Goal: Find specific page/section: Find specific page/section

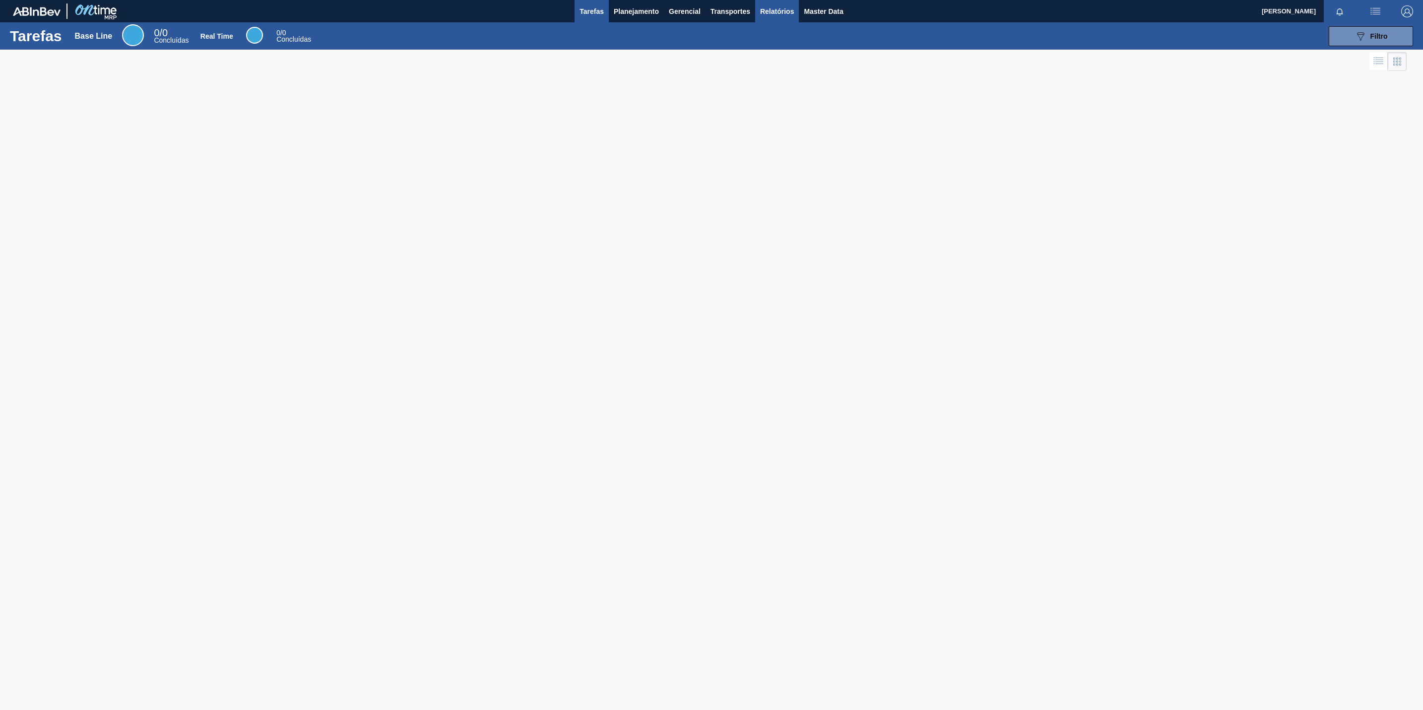
drag, startPoint x: 779, startPoint y: 10, endPoint x: 765, endPoint y: 20, distance: 16.4
click at [779, 10] on span "Relatórios" at bounding box center [777, 11] width 34 height 12
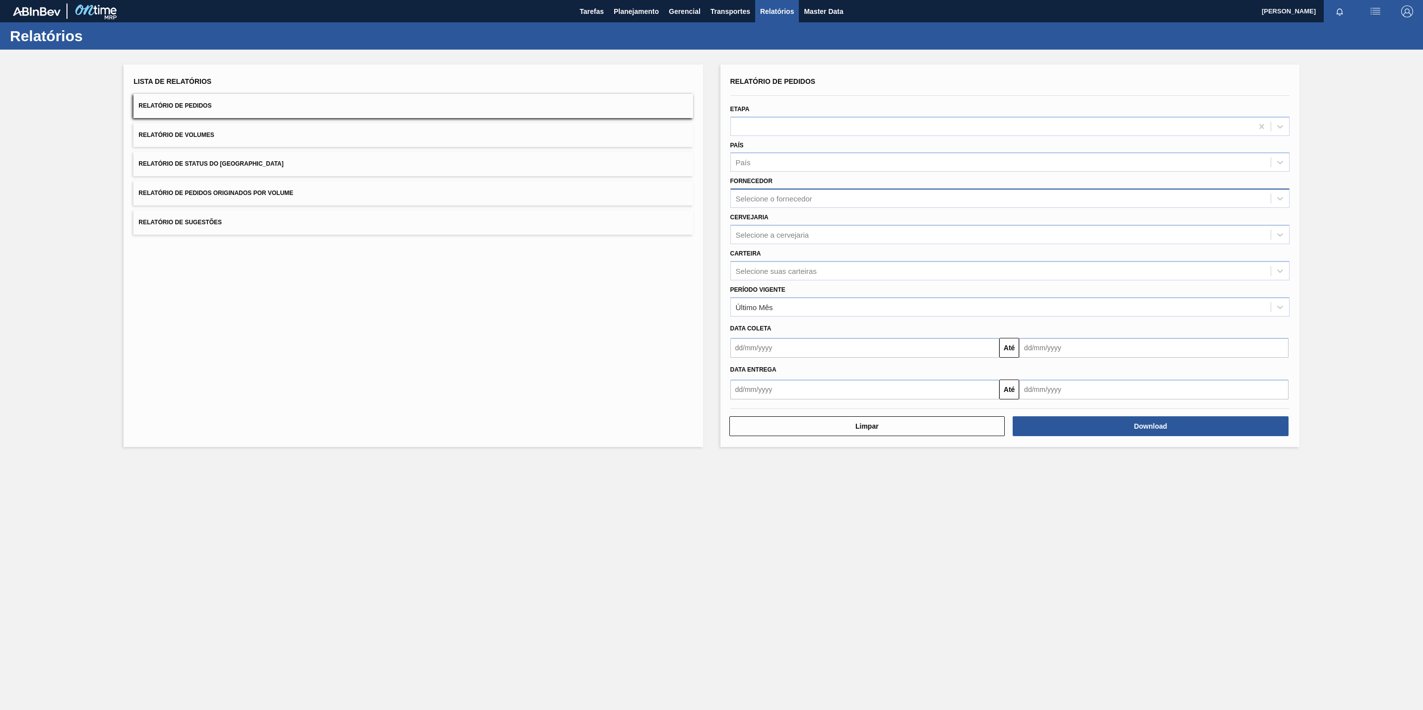
click at [805, 203] on div "Selecione o fornecedor" at bounding box center [1001, 198] width 540 height 14
paste input "br02"
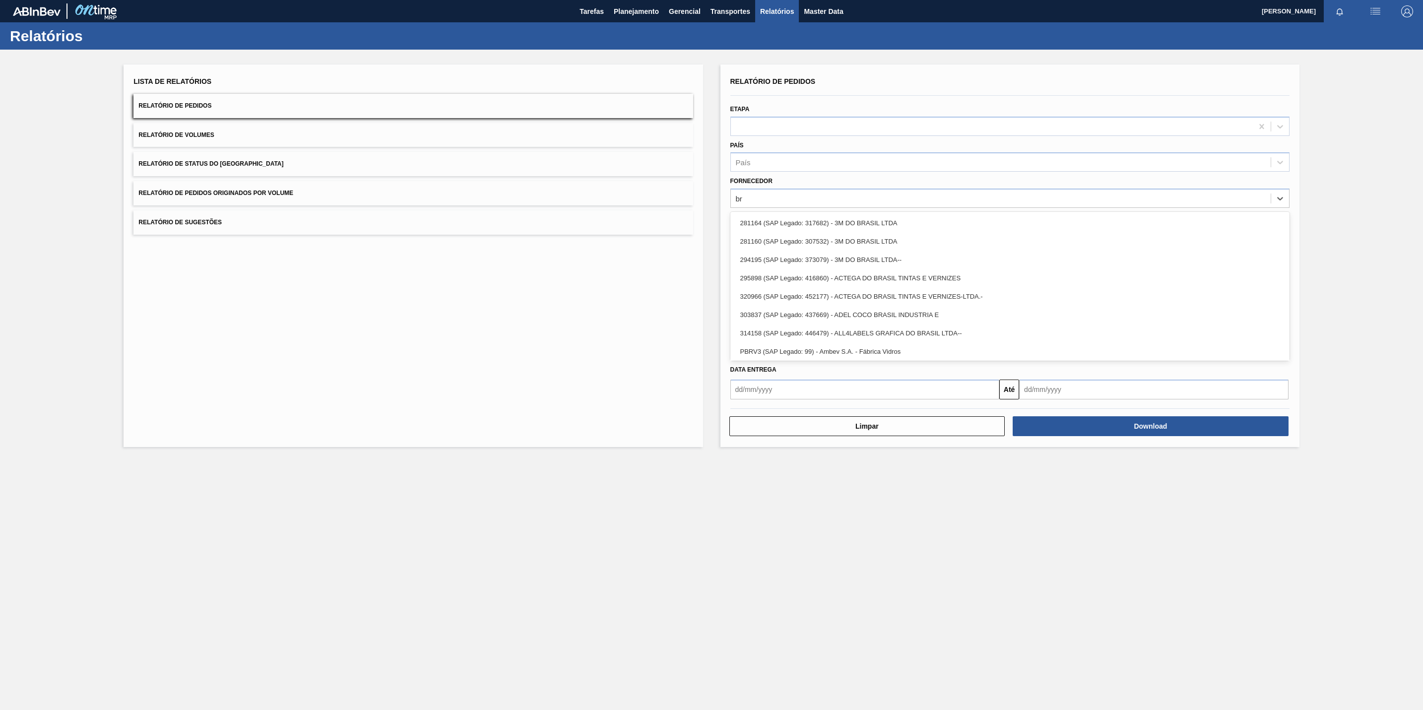
type input "b"
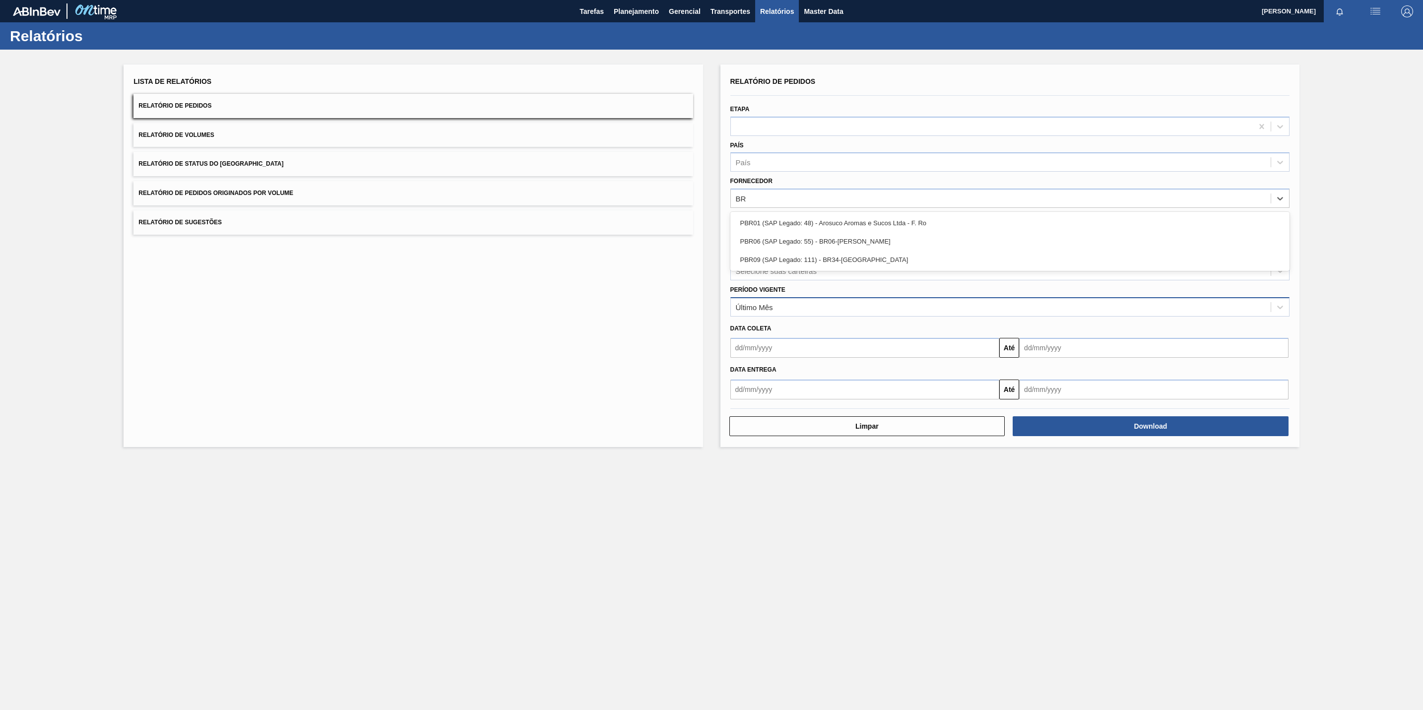
type input "B"
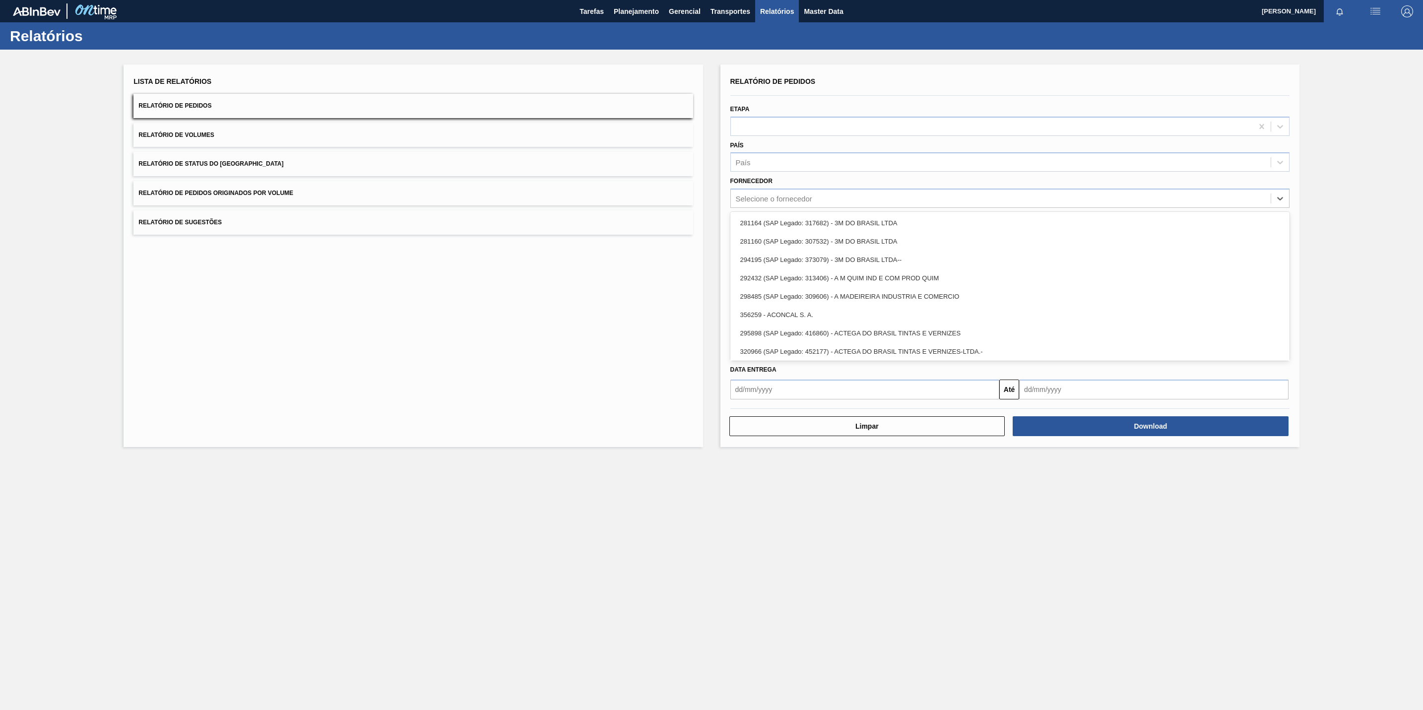
click at [1379, 270] on div "Lista de Relatórios Relatório de Pedidos Relatório de Volumes Relatório de Stat…" at bounding box center [711, 255] width 1423 height 410
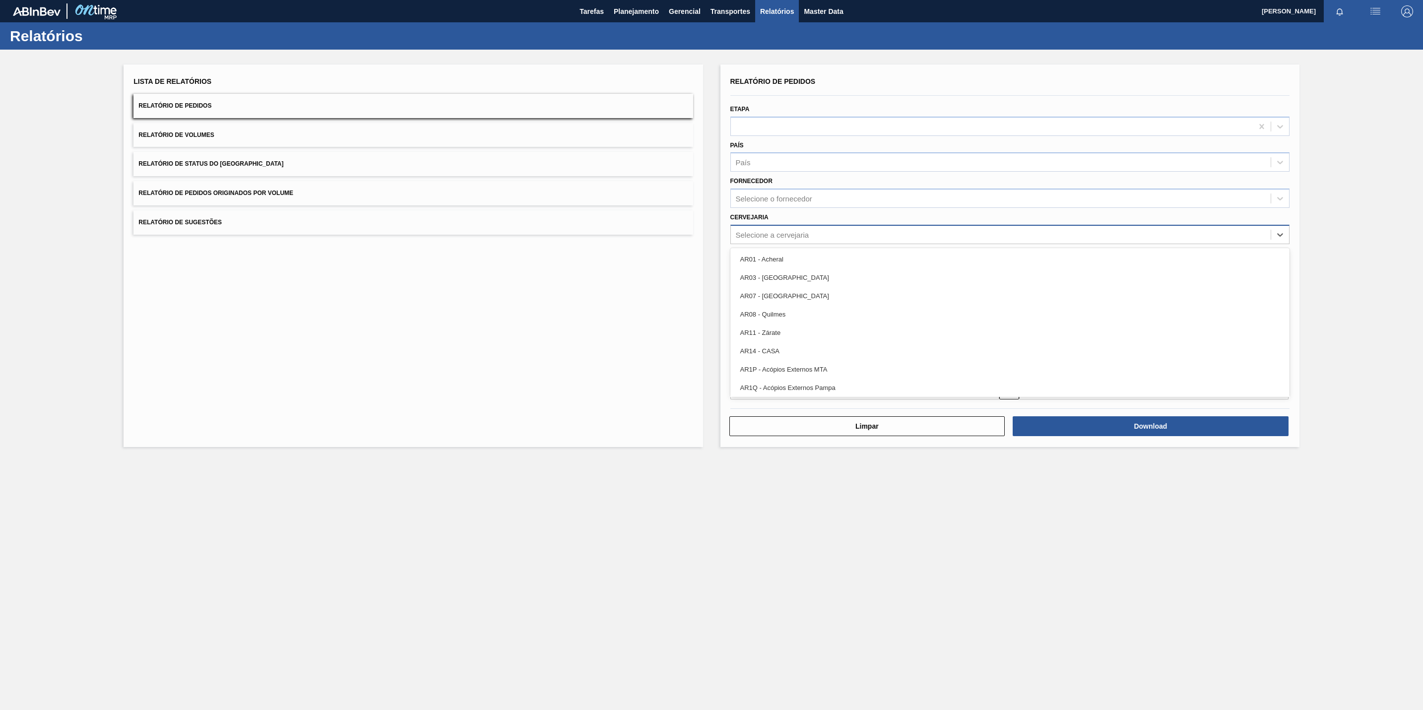
click at [779, 234] on div "Selecione a cervejaria" at bounding box center [772, 234] width 73 height 8
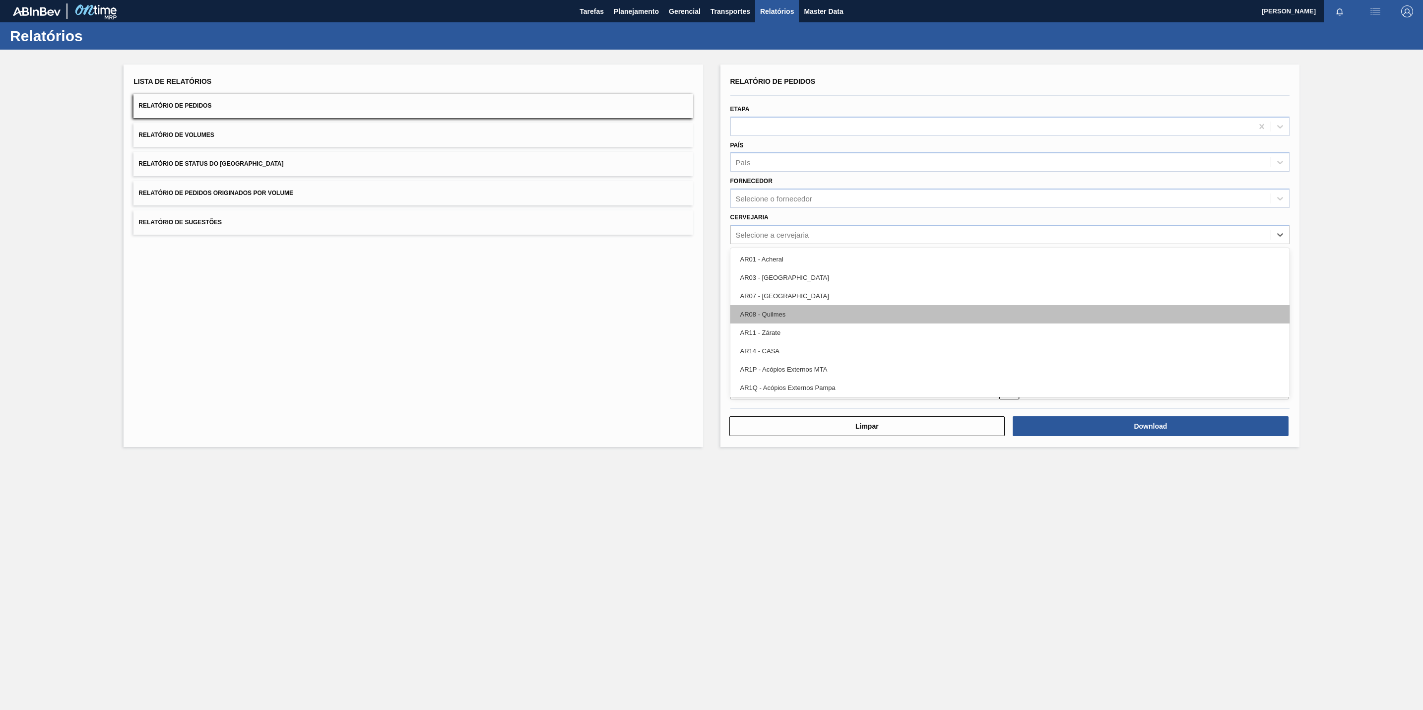
paste input "br02"
type input "br02"
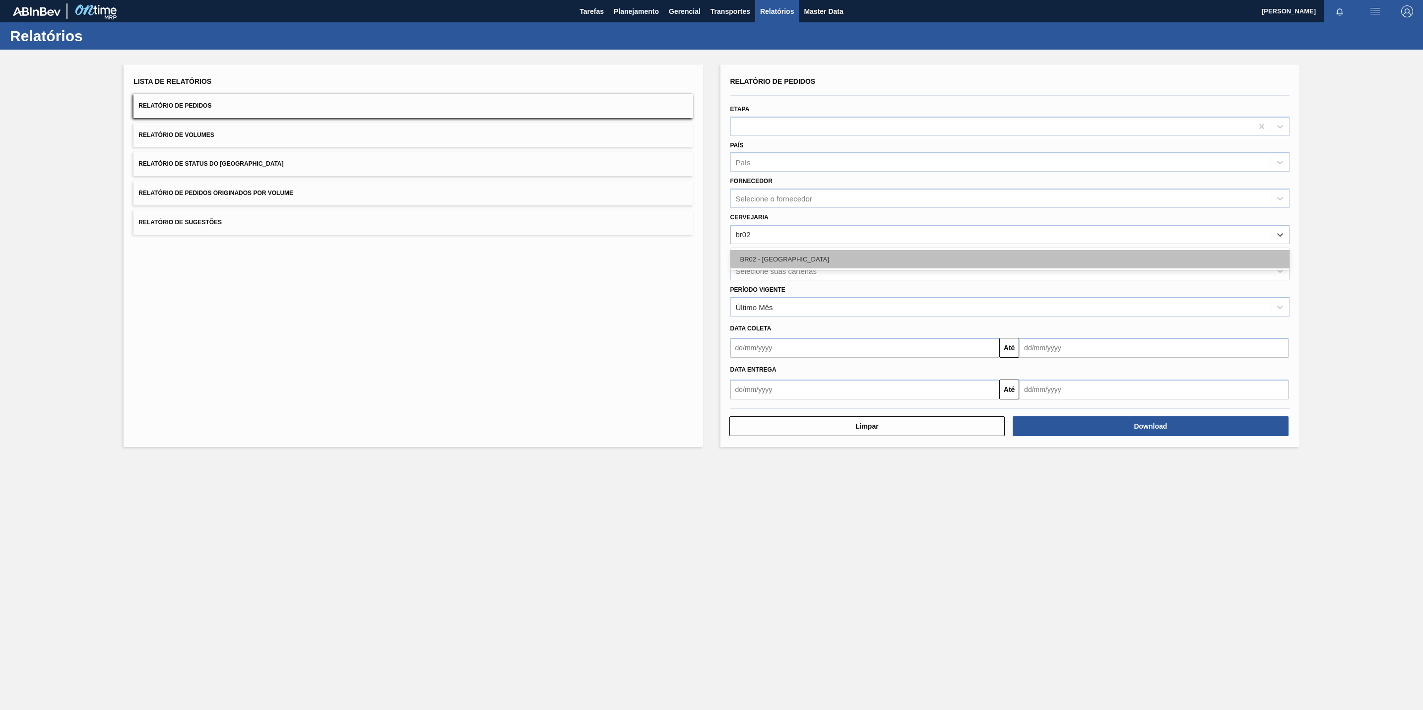
click at [781, 265] on div "BR02 - [GEOGRAPHIC_DATA]" at bounding box center [1009, 259] width 559 height 18
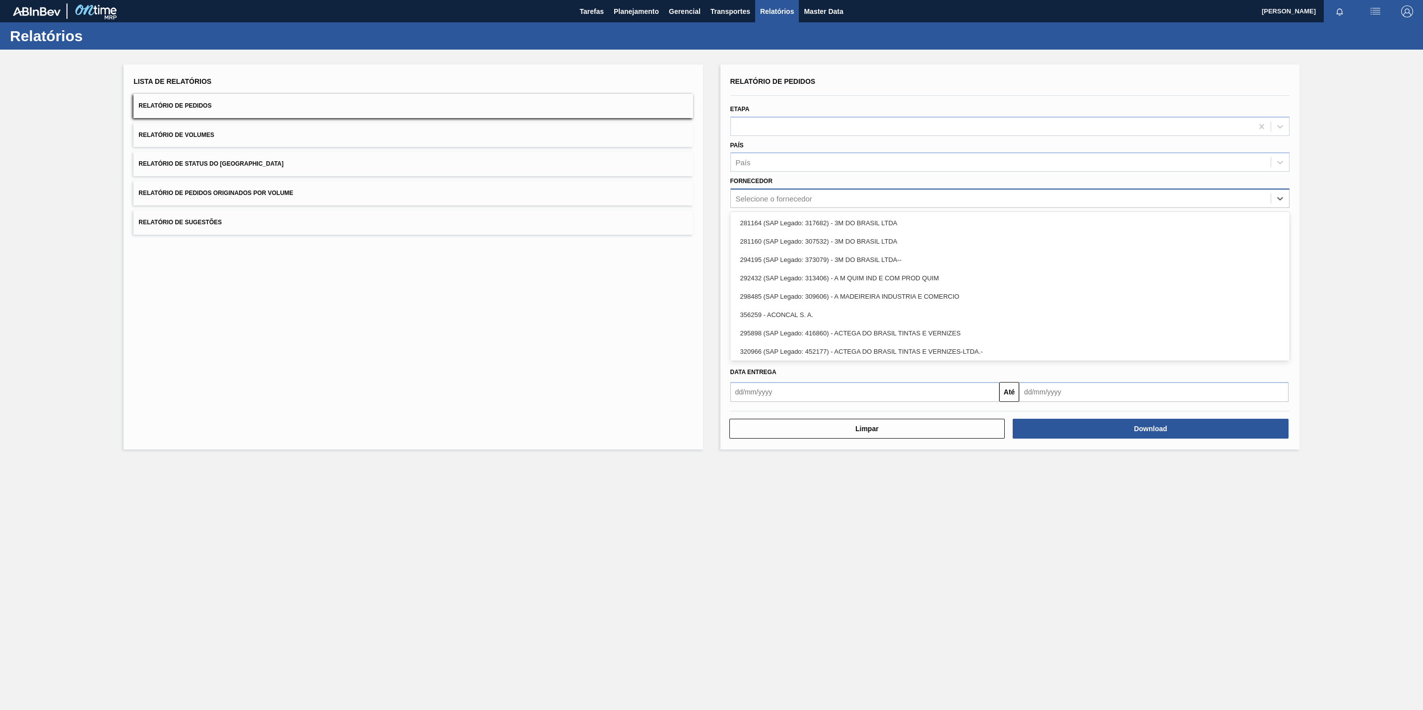
click at [790, 200] on div "Selecione o fornecedor" at bounding box center [774, 198] width 76 height 8
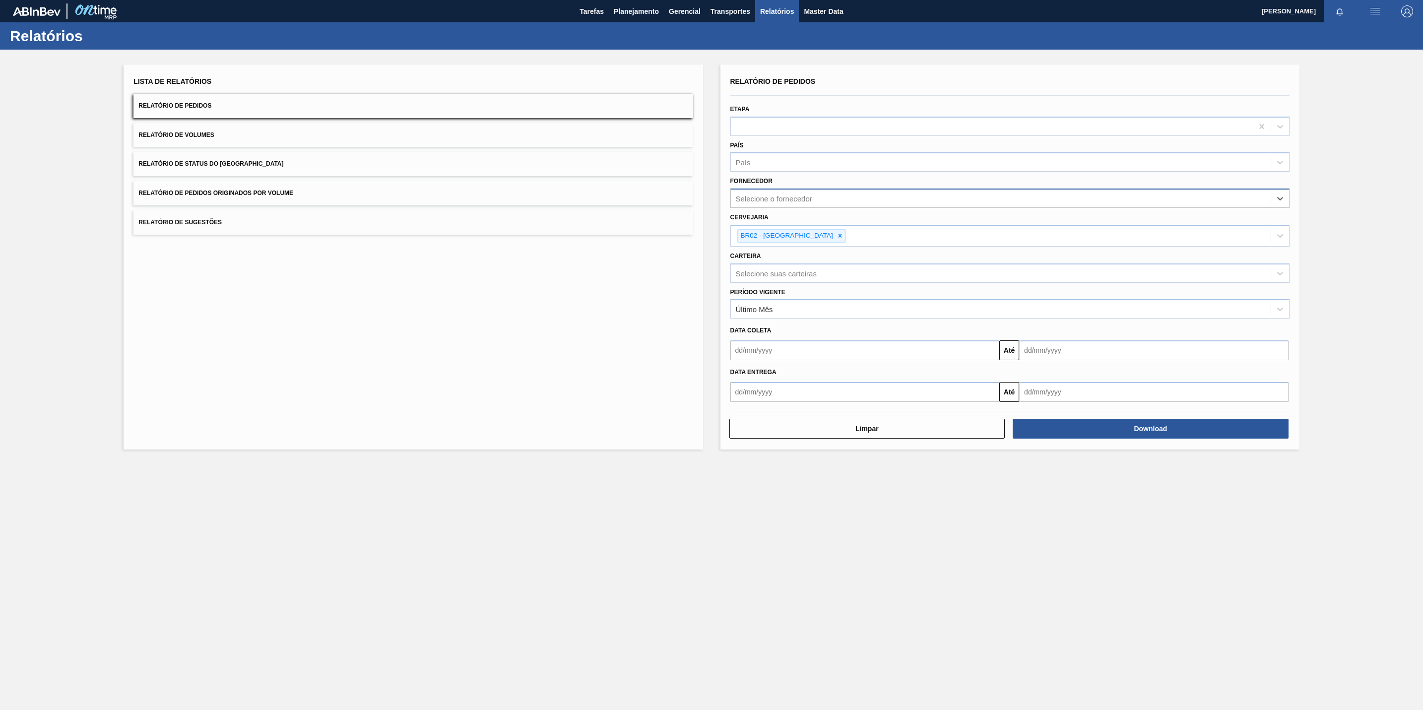
click at [797, 194] on div "Selecione o fornecedor" at bounding box center [774, 198] width 76 height 8
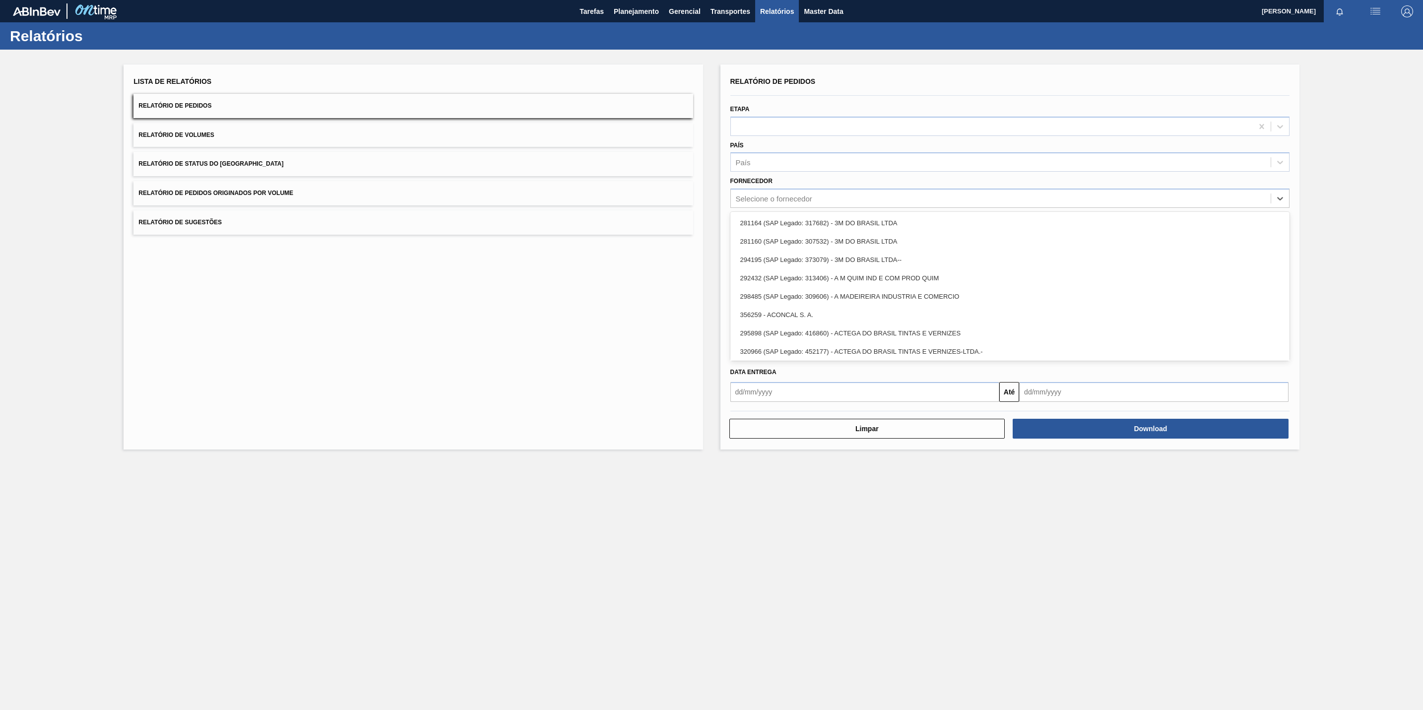
paste input "294395"
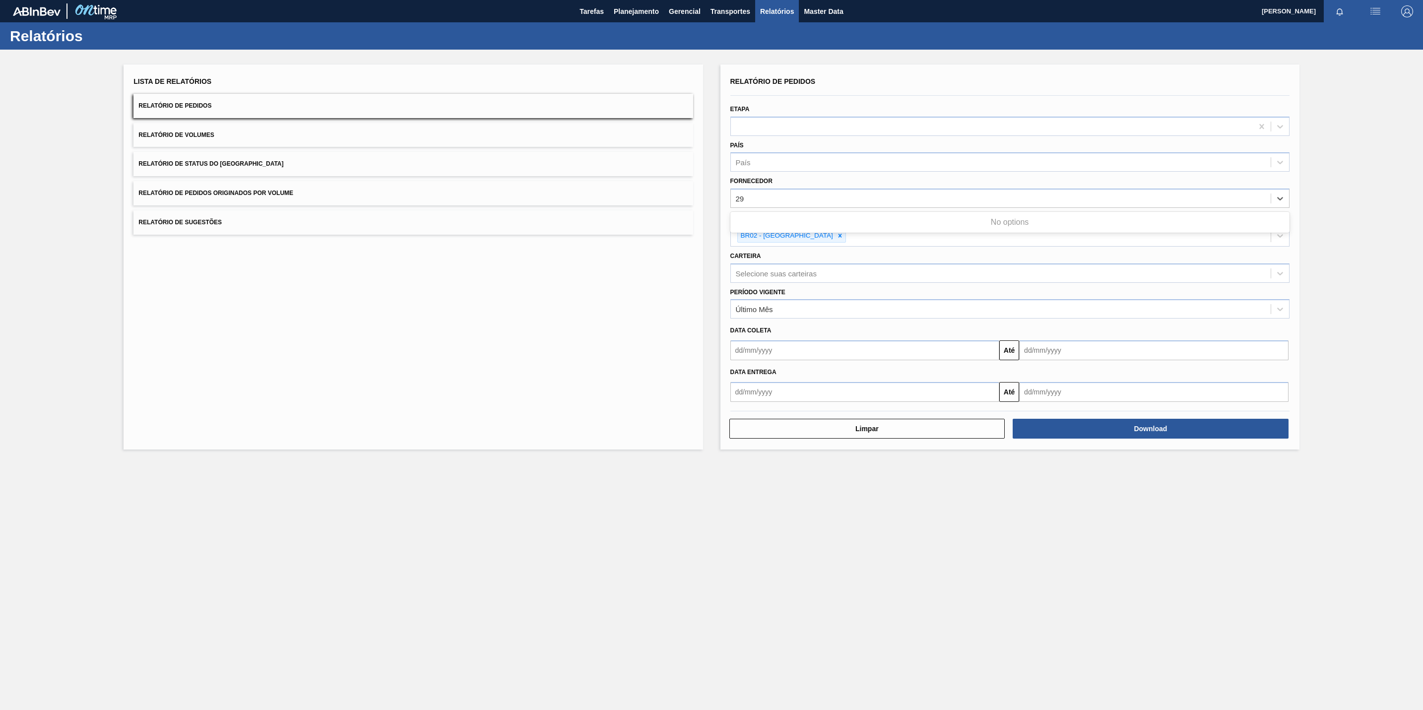
type input "2"
click at [824, 199] on div "Selecione o fornecedor" at bounding box center [1001, 198] width 540 height 14
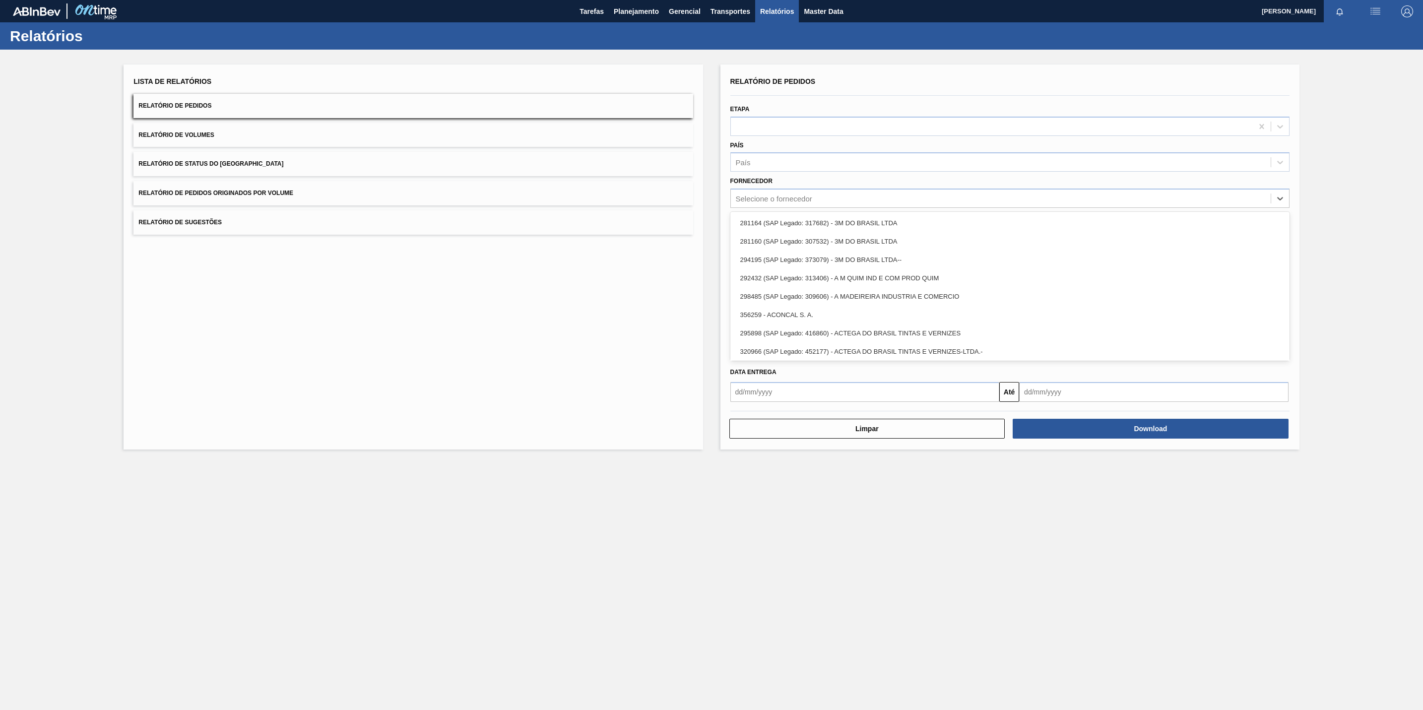
paste input "294395"
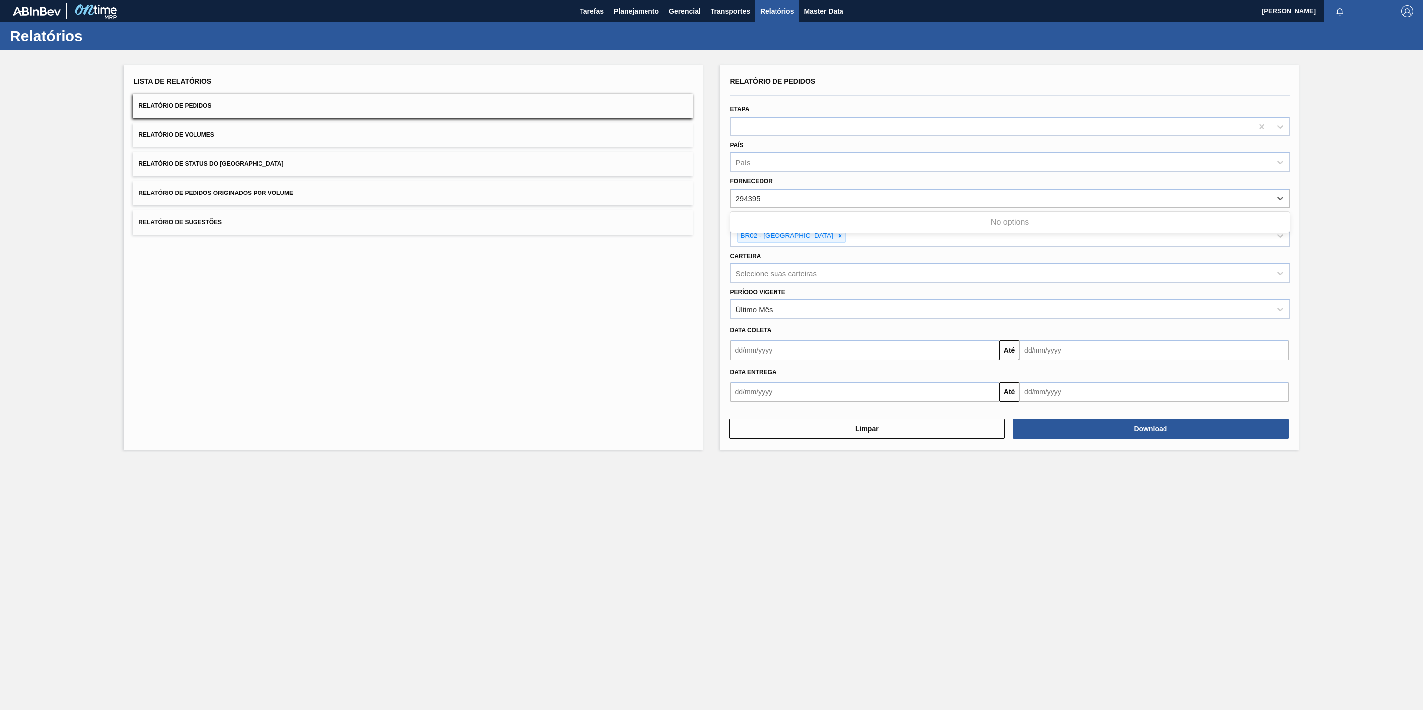
type input "294395"
click at [835, 191] on div "Selecione o fornecedor" at bounding box center [1001, 198] width 540 height 14
paste input "294395"
type input "294395"
